Goal: Transaction & Acquisition: Purchase product/service

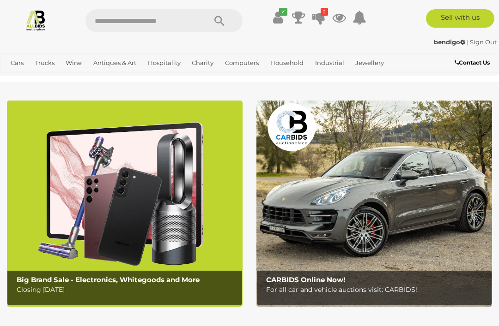
click at [318, 14] on icon at bounding box center [318, 17] width 13 height 17
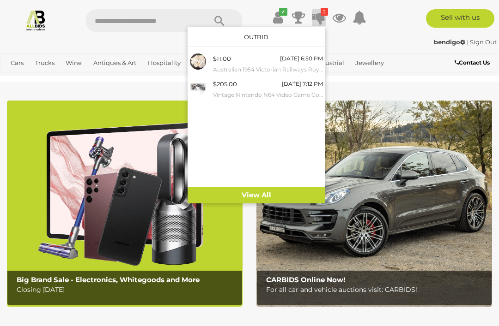
click at [248, 87] on div "$205.00 [DATE] 7:12 PM Vintage Nintendo N64 Video Game Console /w Controllers, …" at bounding box center [268, 89] width 110 height 21
click at [374, 38] on div "bendigo | Sign Out" at bounding box center [249, 42] width 494 height 11
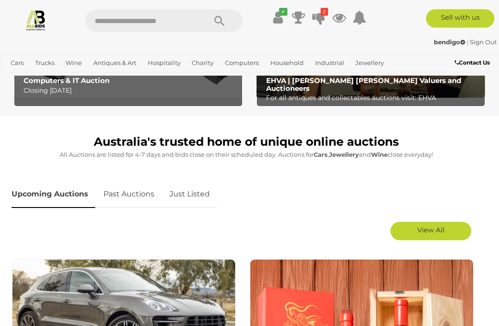
scroll to position [337, 0]
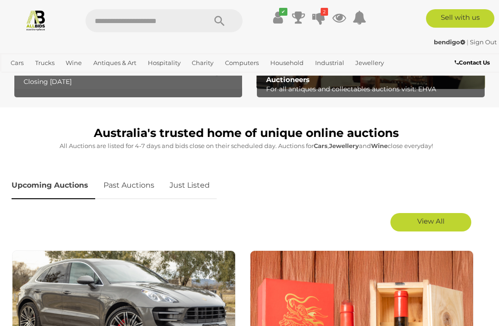
click at [429, 220] on span "View All" at bounding box center [430, 221] width 27 height 9
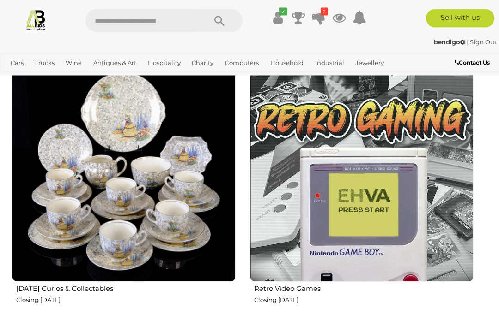
scroll to position [3752, 0]
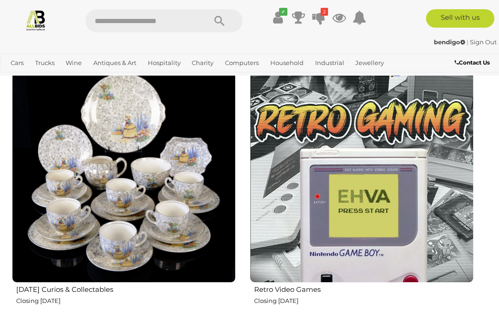
click at [368, 194] on img at bounding box center [361, 171] width 223 height 223
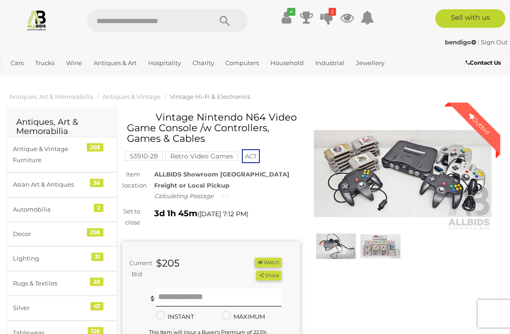
scroll to position [1, 0]
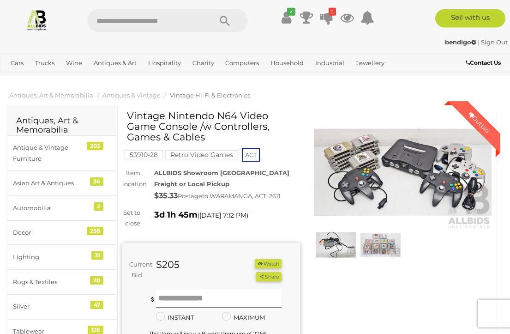
click at [392, 160] on img at bounding box center [403, 172] width 178 height 115
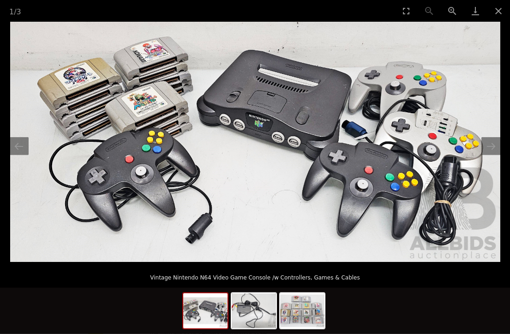
click at [299, 305] on img at bounding box center [302, 310] width 44 height 35
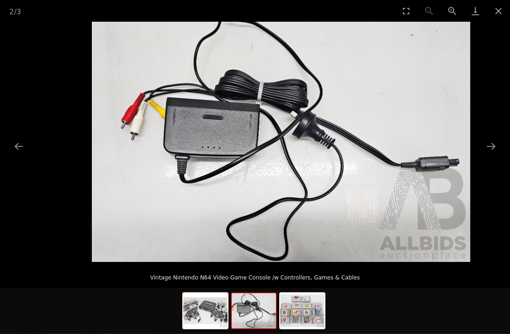
scroll to position [1, 0]
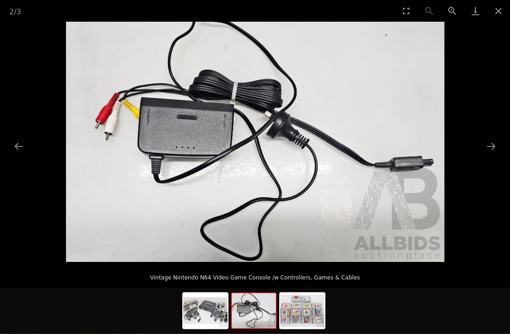
scroll to position [1, 8]
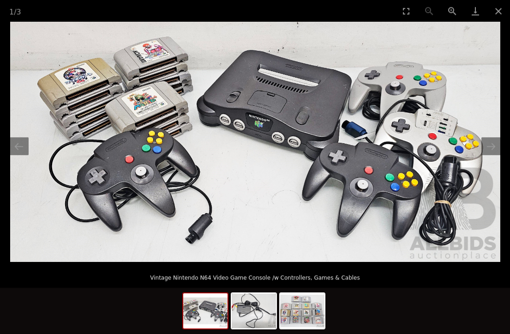
scroll to position [5, 8]
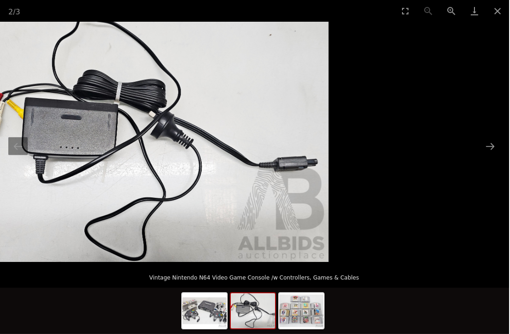
scroll to position [5, 8]
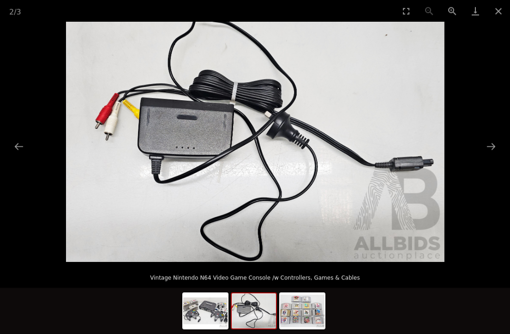
scroll to position [0, 8]
